Goal: Complete application form

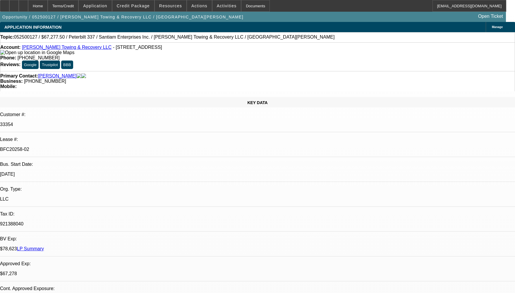
select select "0.15"
select select "2"
select select "0"
select select "0.15"
select select "2"
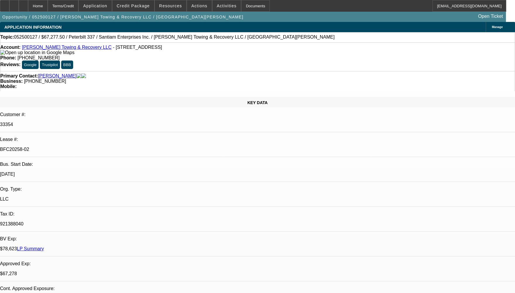
select select "0"
select select "0.15"
select select "2"
select select "0"
select select "0.15"
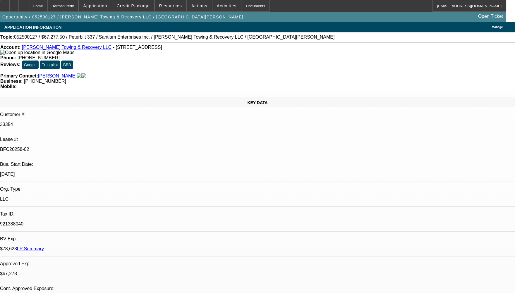
select select "2"
select select "0"
select select "1"
select select "2"
select select "6"
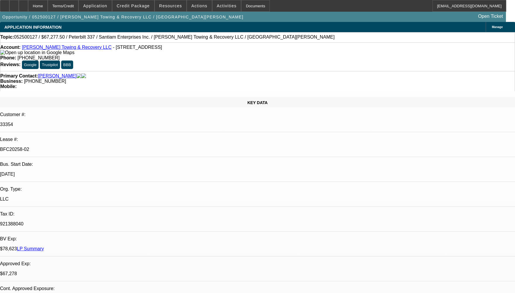
select select "1"
select select "2"
select select "6"
select select "1"
select select "2"
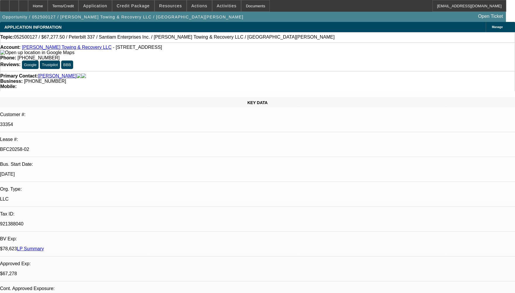
select select "6"
select select "1"
select select "2"
select select "6"
